Goal: Transaction & Acquisition: Purchase product/service

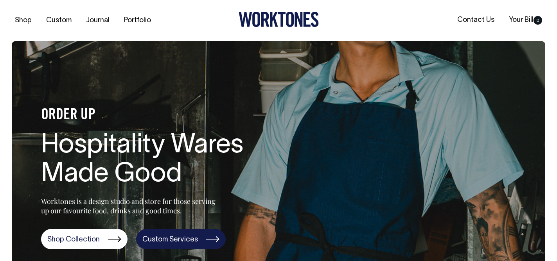
click at [189, 236] on link "Custom Services" at bounding box center [181, 239] width 90 height 20
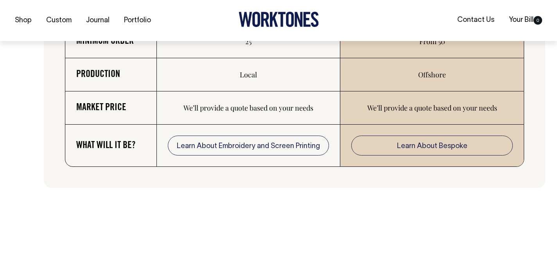
scroll to position [1386, 0]
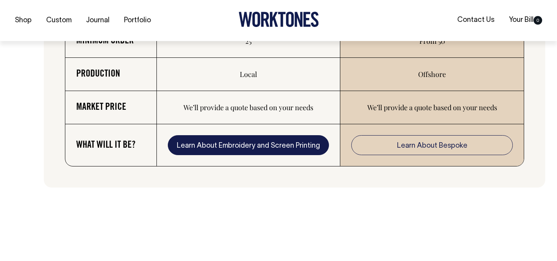
click at [226, 156] on link "Learn About Embroidery and Screen Printing" at bounding box center [248, 145] width 161 height 20
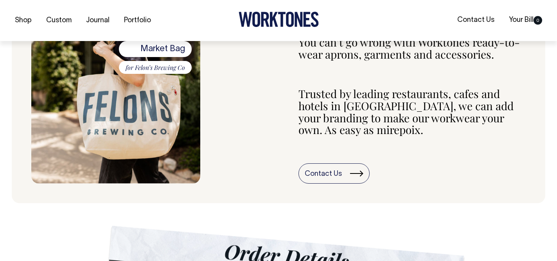
scroll to position [335, 0]
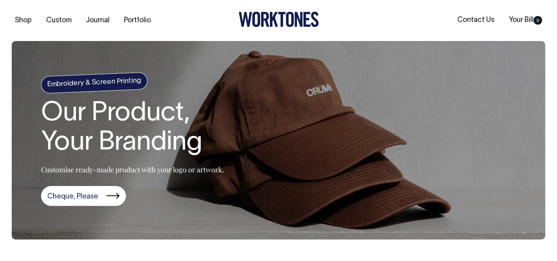
scroll to position [0, 0]
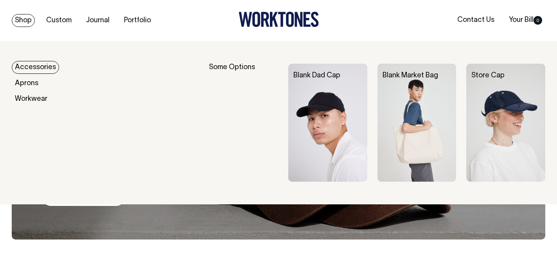
click at [43, 64] on link "Accessories" at bounding box center [35, 67] width 47 height 13
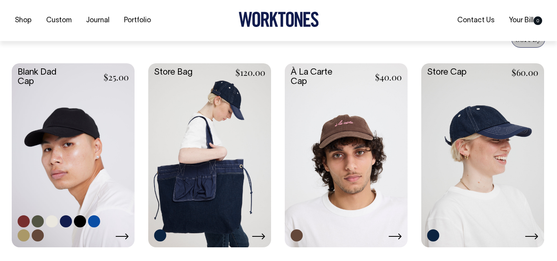
click at [88, 125] on link at bounding box center [73, 154] width 123 height 183
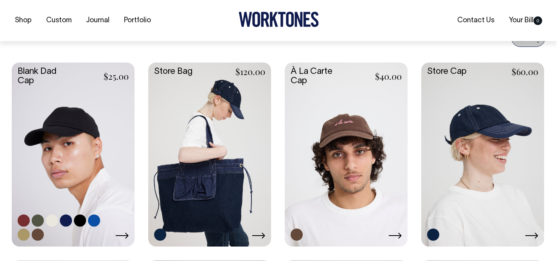
scroll to position [315, 0]
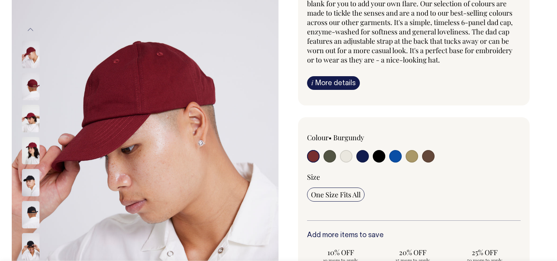
scroll to position [91, 0]
click at [348, 156] on input "radio" at bounding box center [346, 156] width 13 height 13
radio input "true"
select select "Natural"
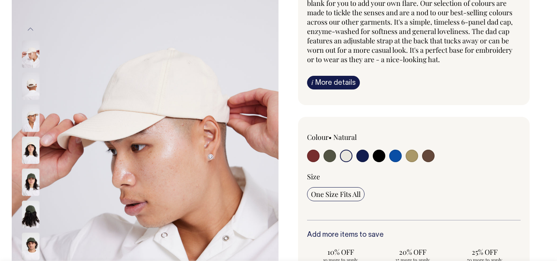
click at [394, 159] on input "radio" at bounding box center [395, 156] width 13 height 13
radio input "true"
select select "Worker Blue"
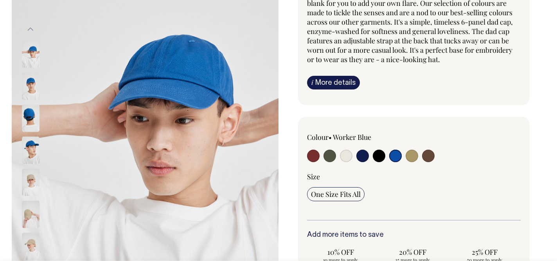
click at [347, 156] on input "radio" at bounding box center [346, 156] width 13 height 13
radio input "true"
select select "Natural"
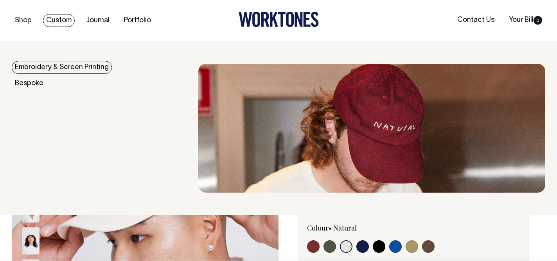
click at [60, 20] on link "Custom" at bounding box center [59, 20] width 32 height 13
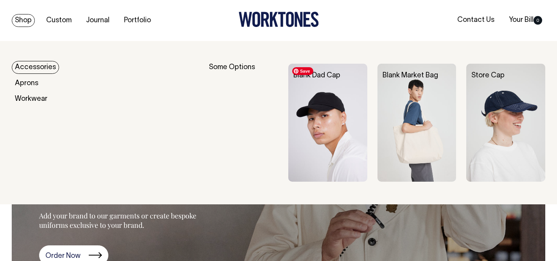
click at [321, 109] on img at bounding box center [327, 123] width 79 height 118
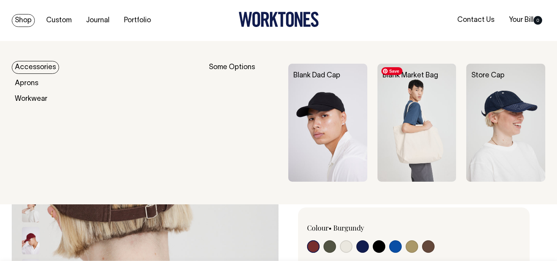
click at [405, 107] on img at bounding box center [416, 123] width 79 height 118
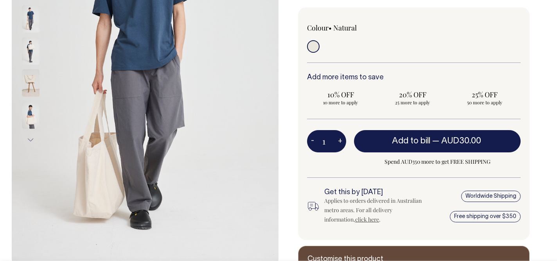
scroll to position [174, 0]
